Goal: Book appointment/travel/reservation

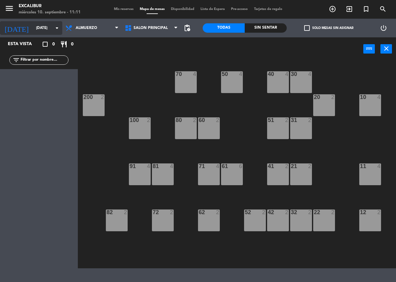
click at [33, 30] on input "[DATE]" at bounding box center [57, 28] width 49 height 11
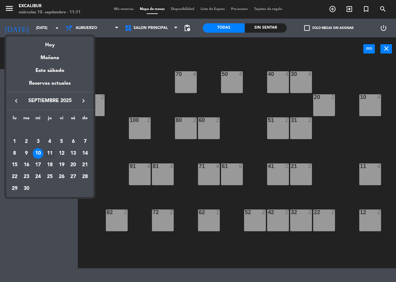
click at [51, 156] on div "11" at bounding box center [49, 153] width 11 height 11
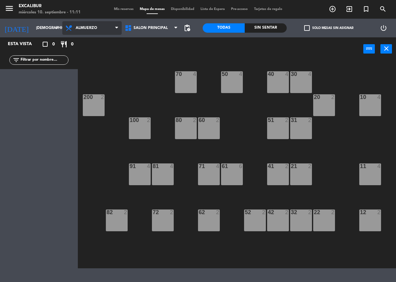
click at [69, 31] on icon at bounding box center [69, 27] width 9 height 7
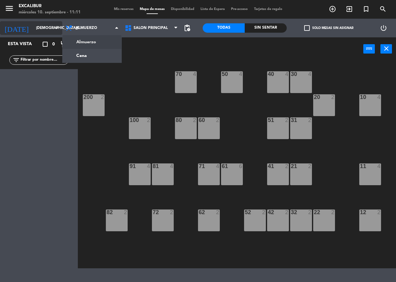
click at [56, 30] on icon "arrow_drop_down" at bounding box center [56, 27] width 7 height 7
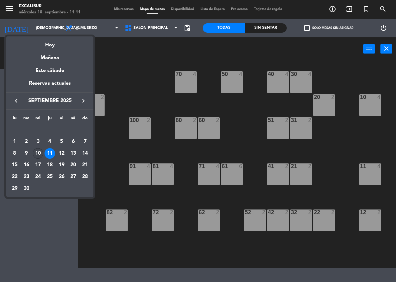
click at [38, 154] on div "10" at bounding box center [38, 153] width 11 height 11
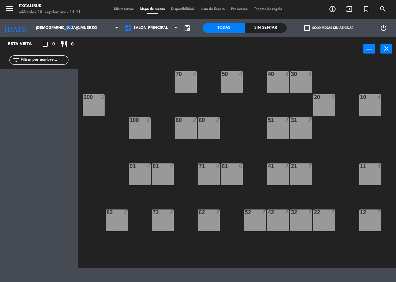
type input "[DATE]"
click at [80, 29] on span "Almuerzo" at bounding box center [86, 28] width 21 height 4
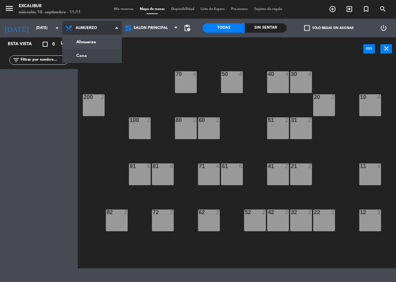
click at [86, 54] on ng-component "menu Excalibur [DATE] 10. septiembre - 11:11 Mis reservas Mapa de mesas Disponi…" at bounding box center [198, 134] width 396 height 268
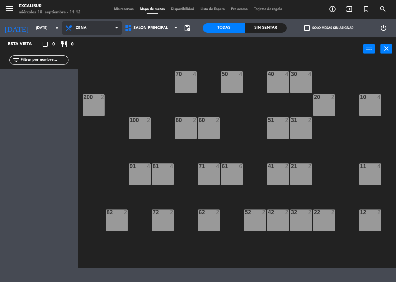
click at [76, 31] on span "Cena" at bounding box center [91, 28] width 59 height 14
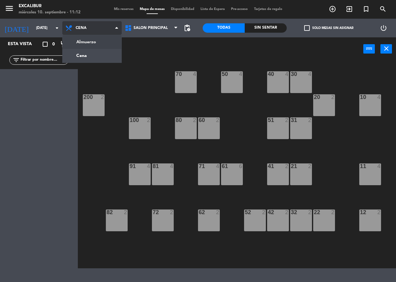
click at [77, 40] on ng-component "menu Excalibur [DATE] 10. septiembre - 11:12 Mis reservas Mapa de mesas Disponi…" at bounding box center [198, 134] width 396 height 268
